Goal: Find specific page/section: Find specific page/section

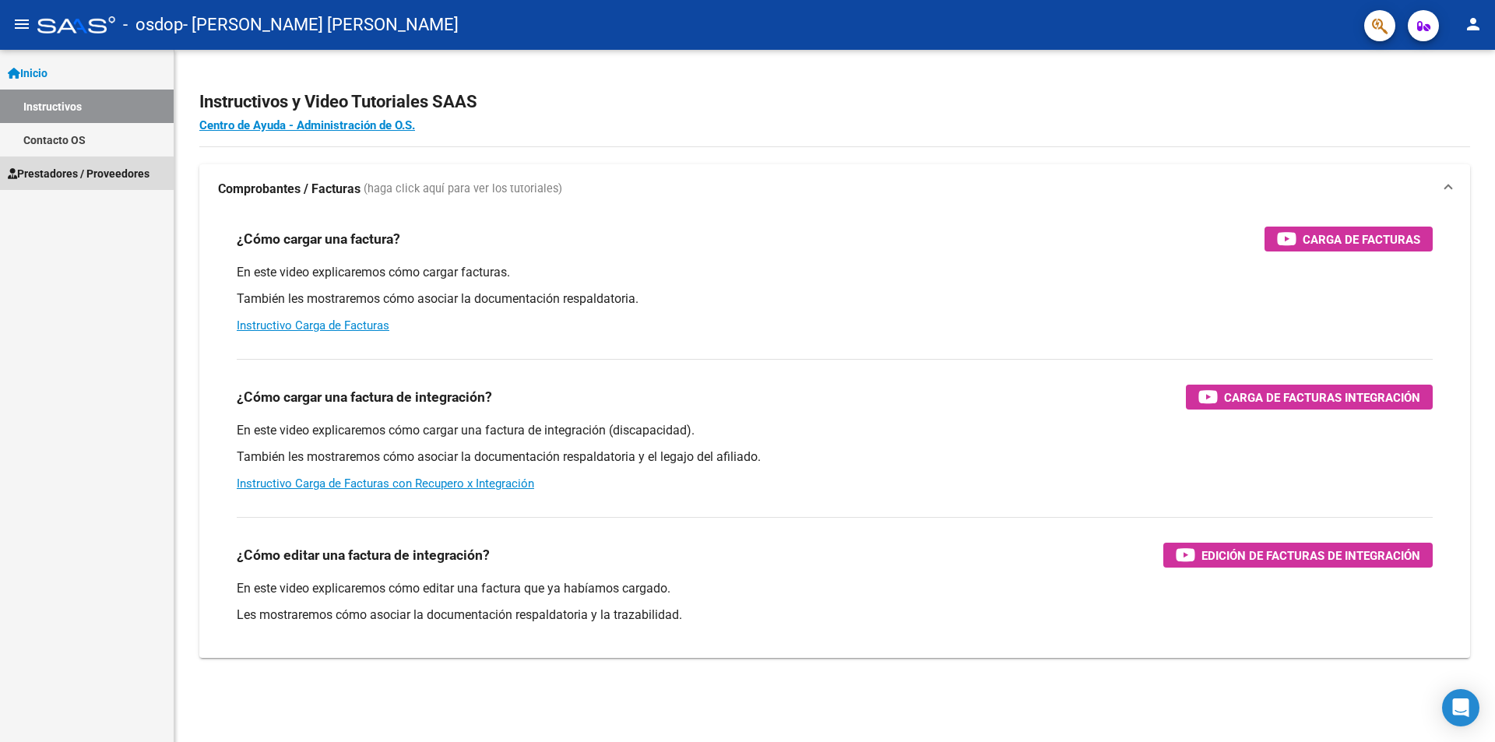
click at [61, 175] on span "Prestadores / Proveedores" at bounding box center [79, 173] width 142 height 17
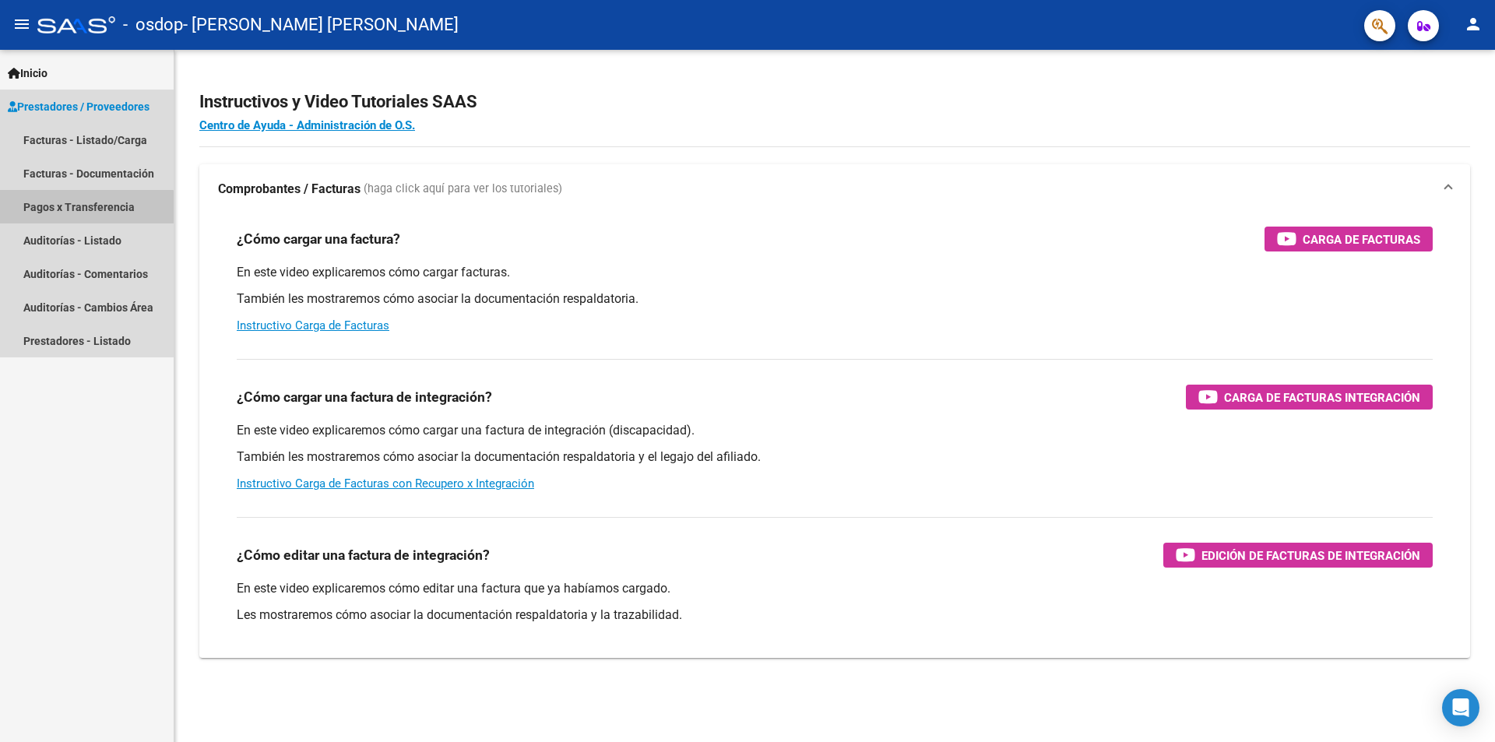
click at [44, 210] on link "Pagos x Transferencia" at bounding box center [87, 206] width 174 height 33
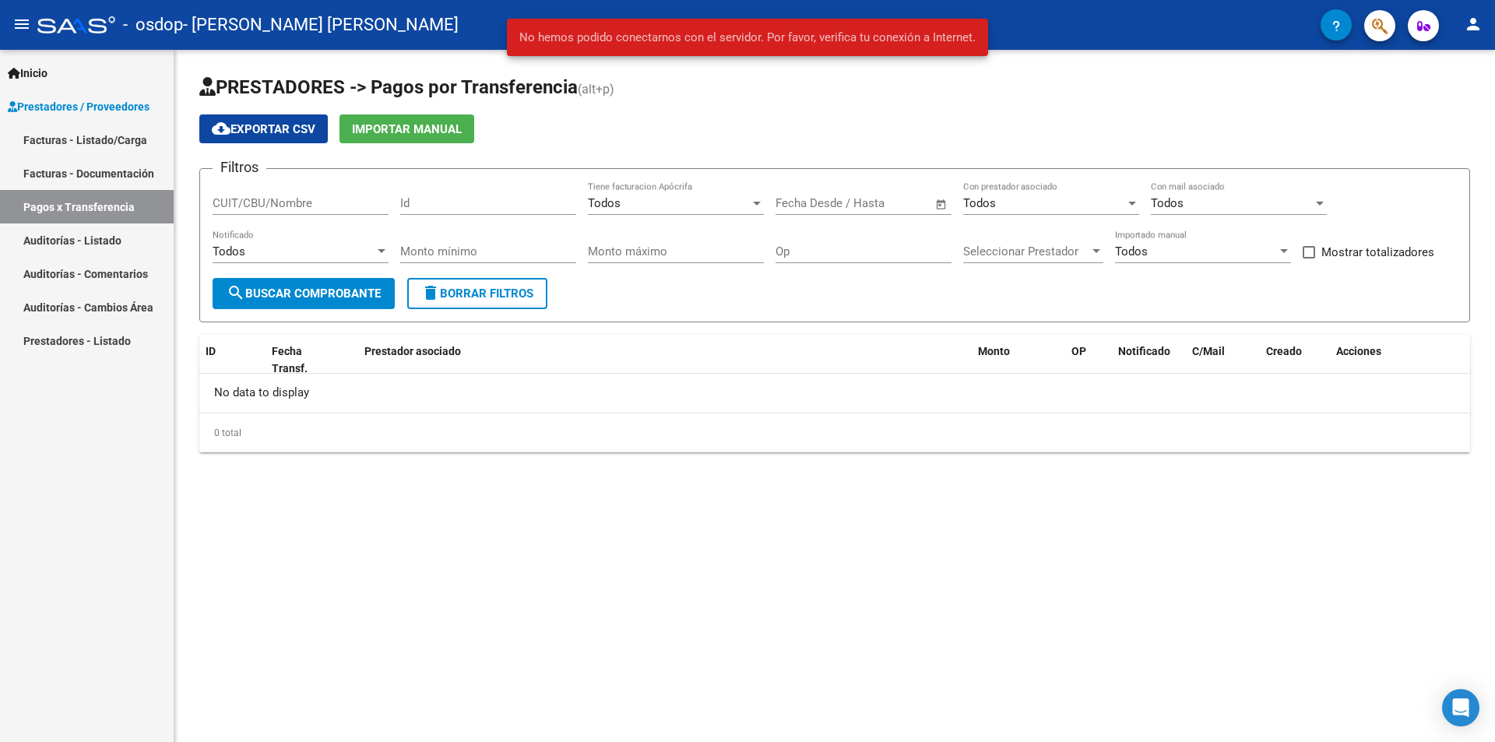
click at [92, 142] on link "Facturas - Listado/Carga" at bounding box center [87, 139] width 174 height 33
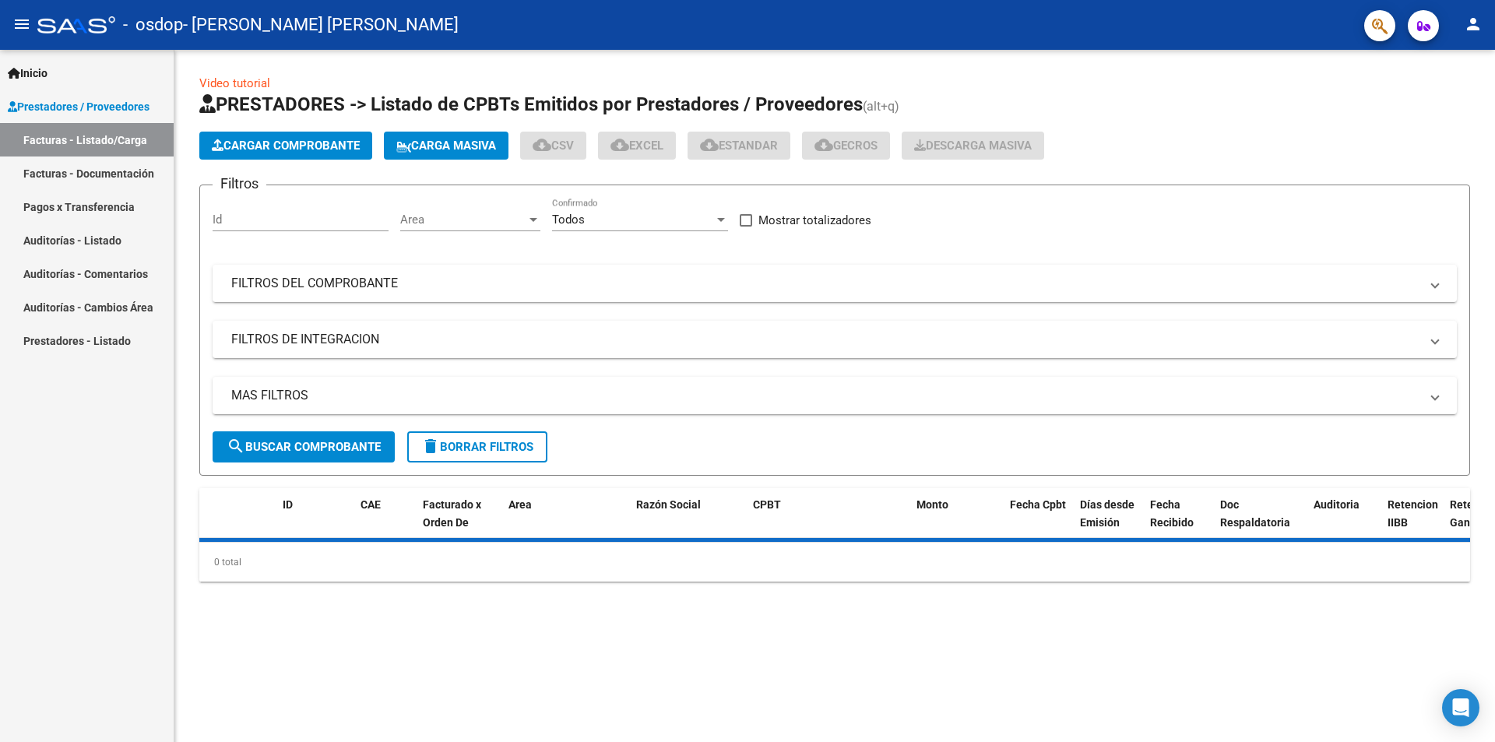
click at [336, 445] on span "search Buscar Comprobante" at bounding box center [304, 447] width 154 height 14
click at [1462, 19] on button "person" at bounding box center [1473, 24] width 31 height 31
click at [1451, 98] on button "exit_to_app Salir" at bounding box center [1441, 102] width 95 height 37
